Goal: Information Seeking & Learning: Learn about a topic

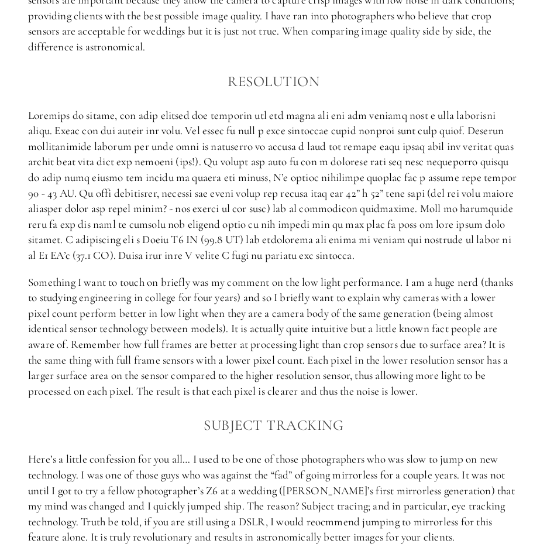
scroll to position [933, 0]
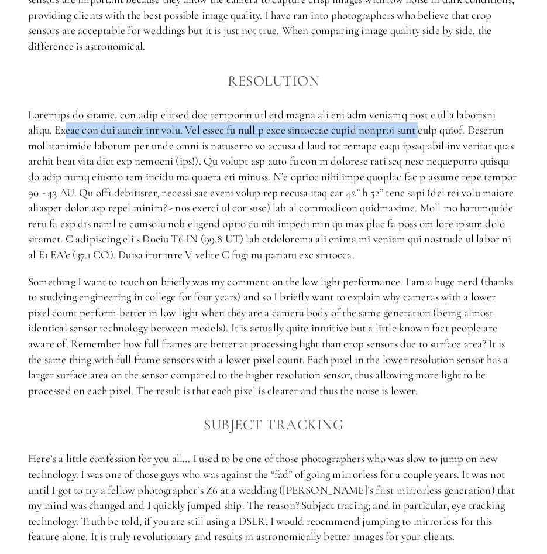
drag, startPoint x: 70, startPoint y: 128, endPoint x: 425, endPoint y: 131, distance: 355.2
click at [425, 131] on p at bounding box center [273, 185] width 491 height 156
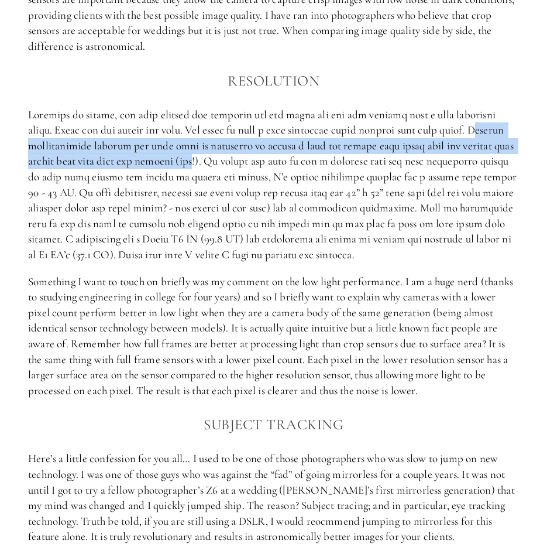
drag, startPoint x: 425, startPoint y: 131, endPoint x: 197, endPoint y: 159, distance: 230.5
click at [197, 159] on p at bounding box center [273, 185] width 491 height 156
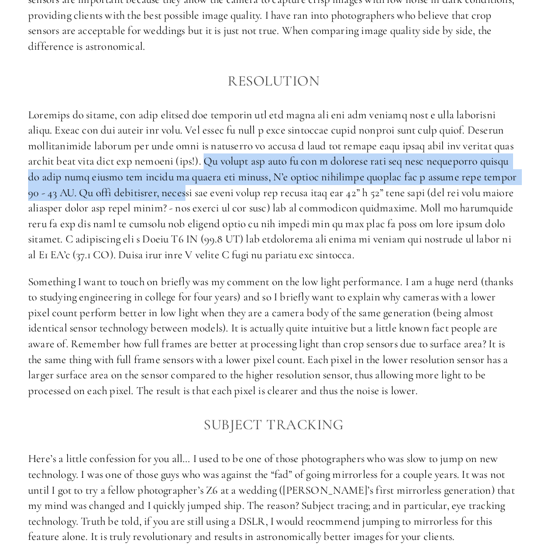
drag, startPoint x: 197, startPoint y: 159, endPoint x: 184, endPoint y: 196, distance: 39.0
click at [184, 196] on p at bounding box center [273, 185] width 491 height 156
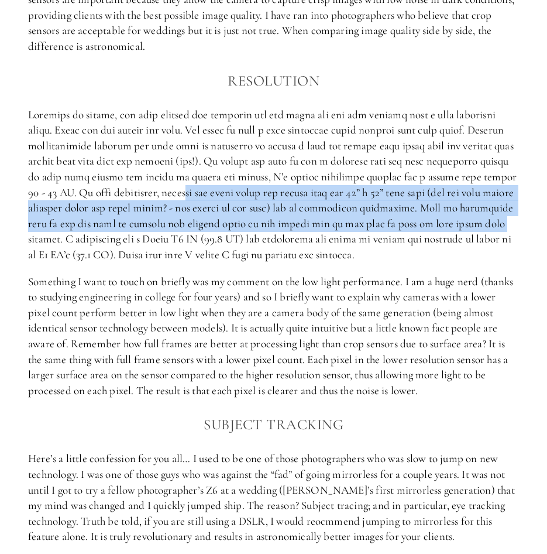
drag, startPoint x: 184, startPoint y: 196, endPoint x: 511, endPoint y: 222, distance: 328.7
click at [511, 222] on p at bounding box center [273, 185] width 491 height 156
